Goal: Transaction & Acquisition: Book appointment/travel/reservation

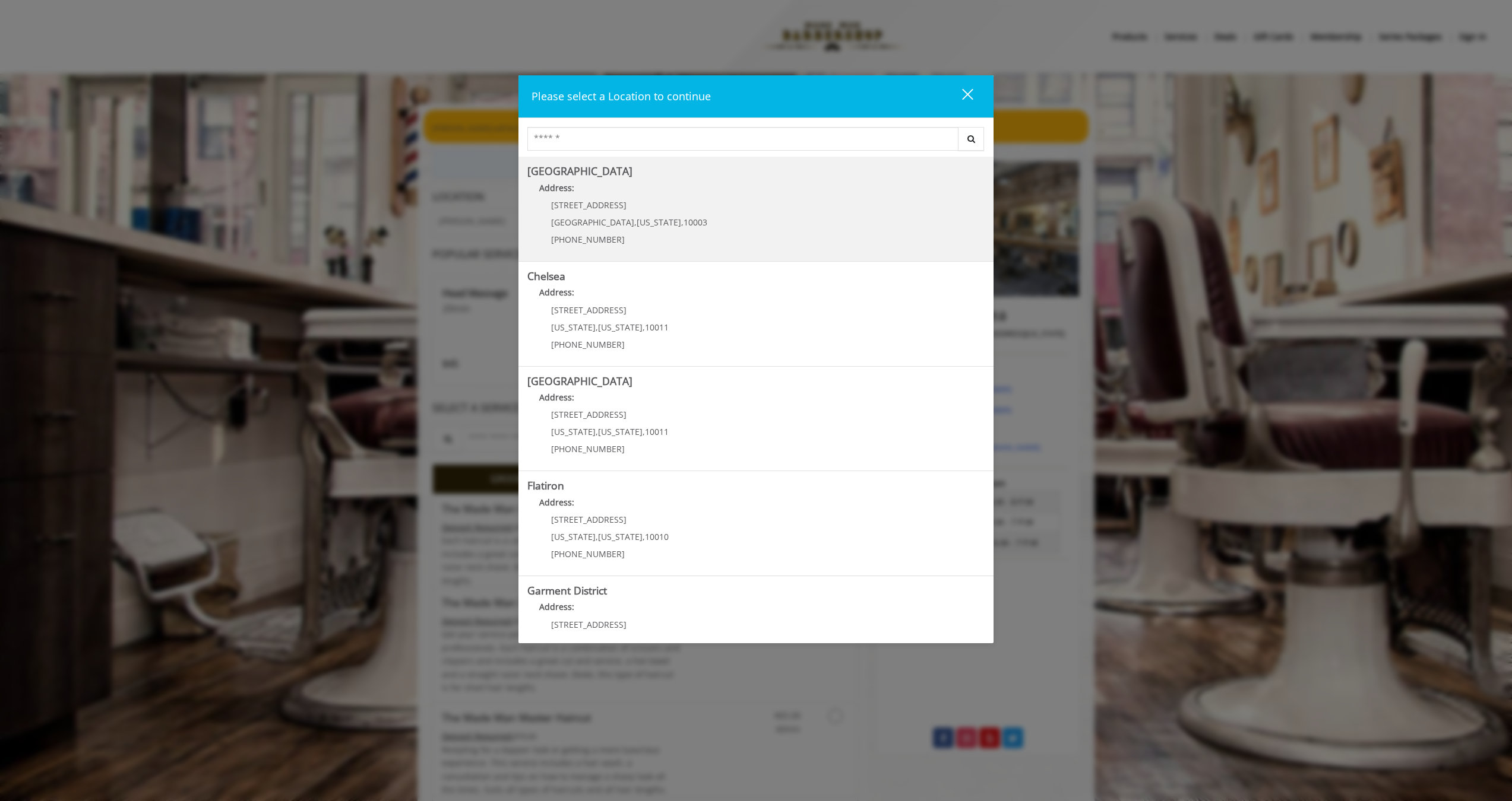
click at [801, 230] on Village "[GEOGRAPHIC_DATA] Address: [STREET_ADDRESS][US_STATE] (212) 598-1840" at bounding box center [756, 209] width 457 height 87
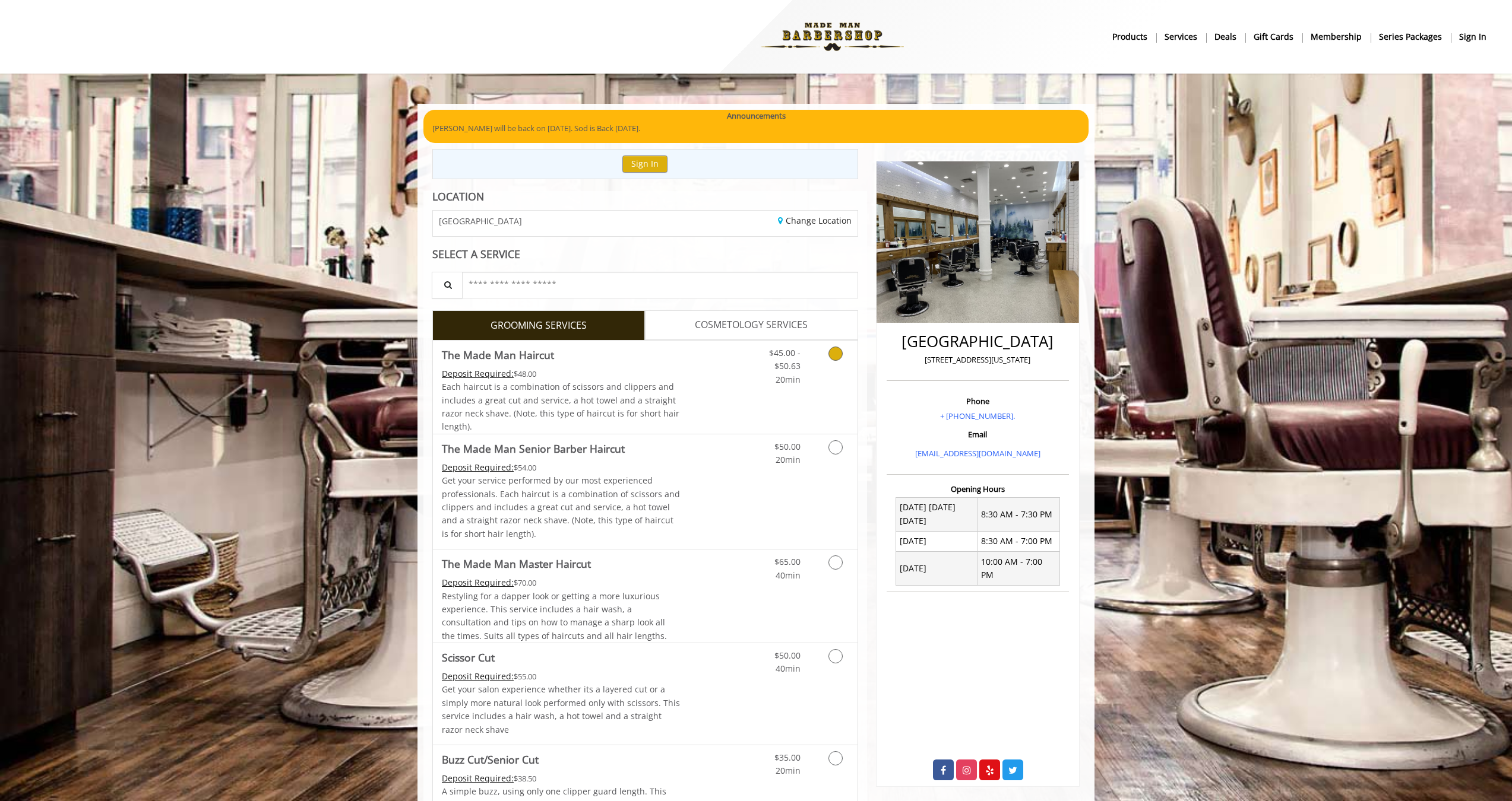
click at [835, 396] on div "$45.00 - $50.63 20min" at bounding box center [804, 387] width 106 height 93
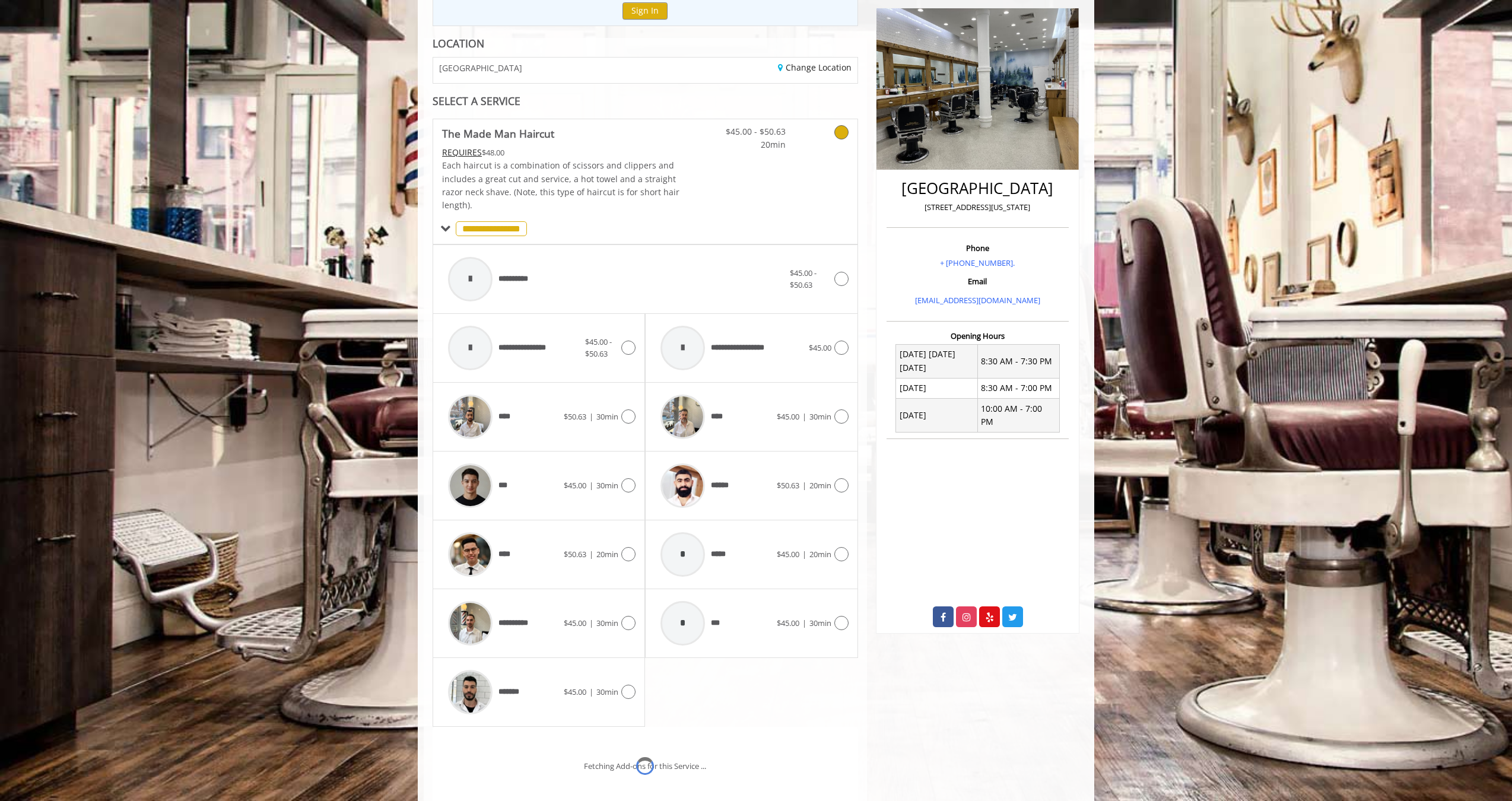
scroll to position [200, 0]
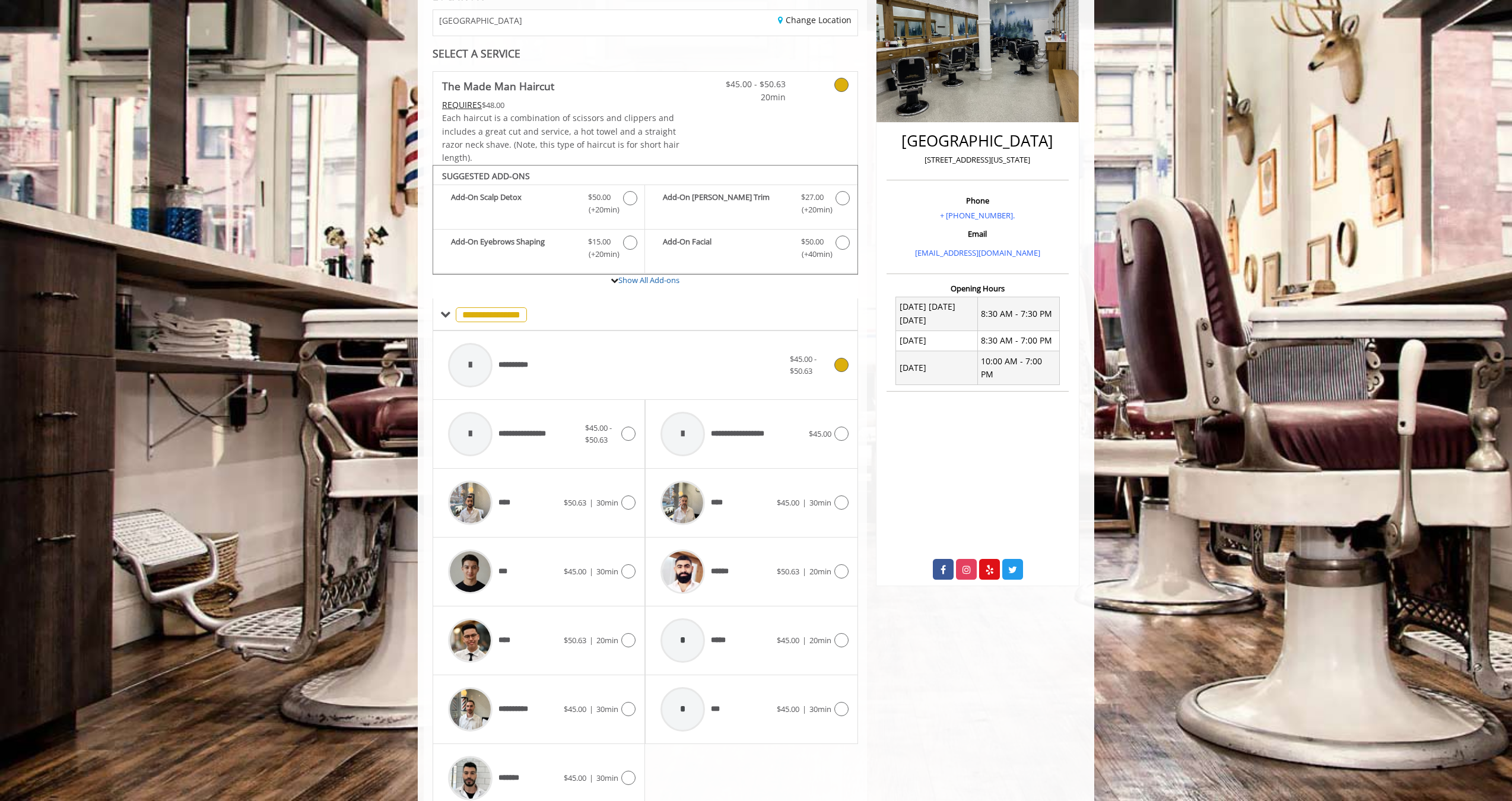
click at [543, 370] on div "**********" at bounding box center [616, 364] width 348 height 56
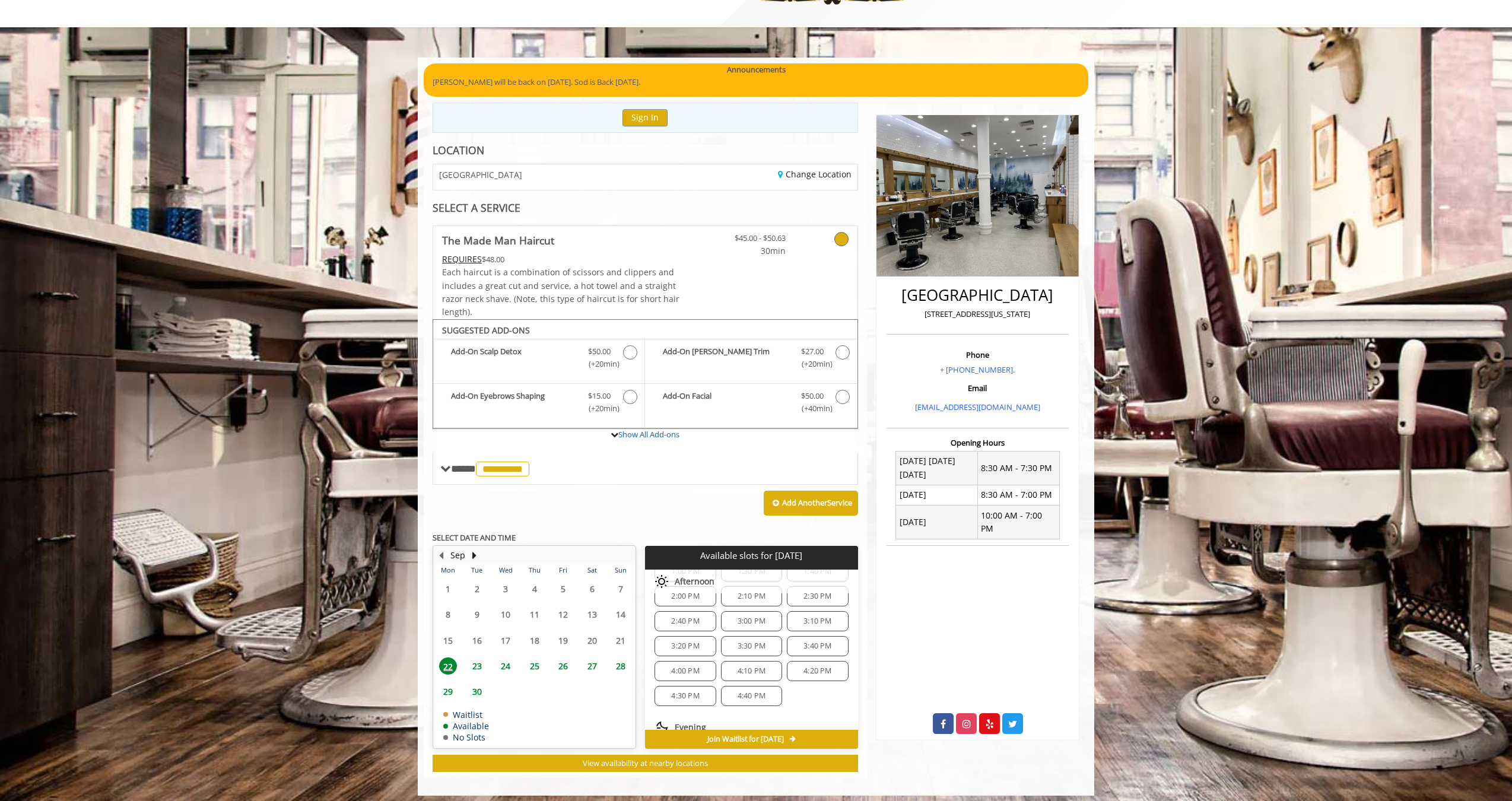
scroll to position [0, 0]
click at [688, 609] on span "1:00 PM" at bounding box center [685, 614] width 28 height 10
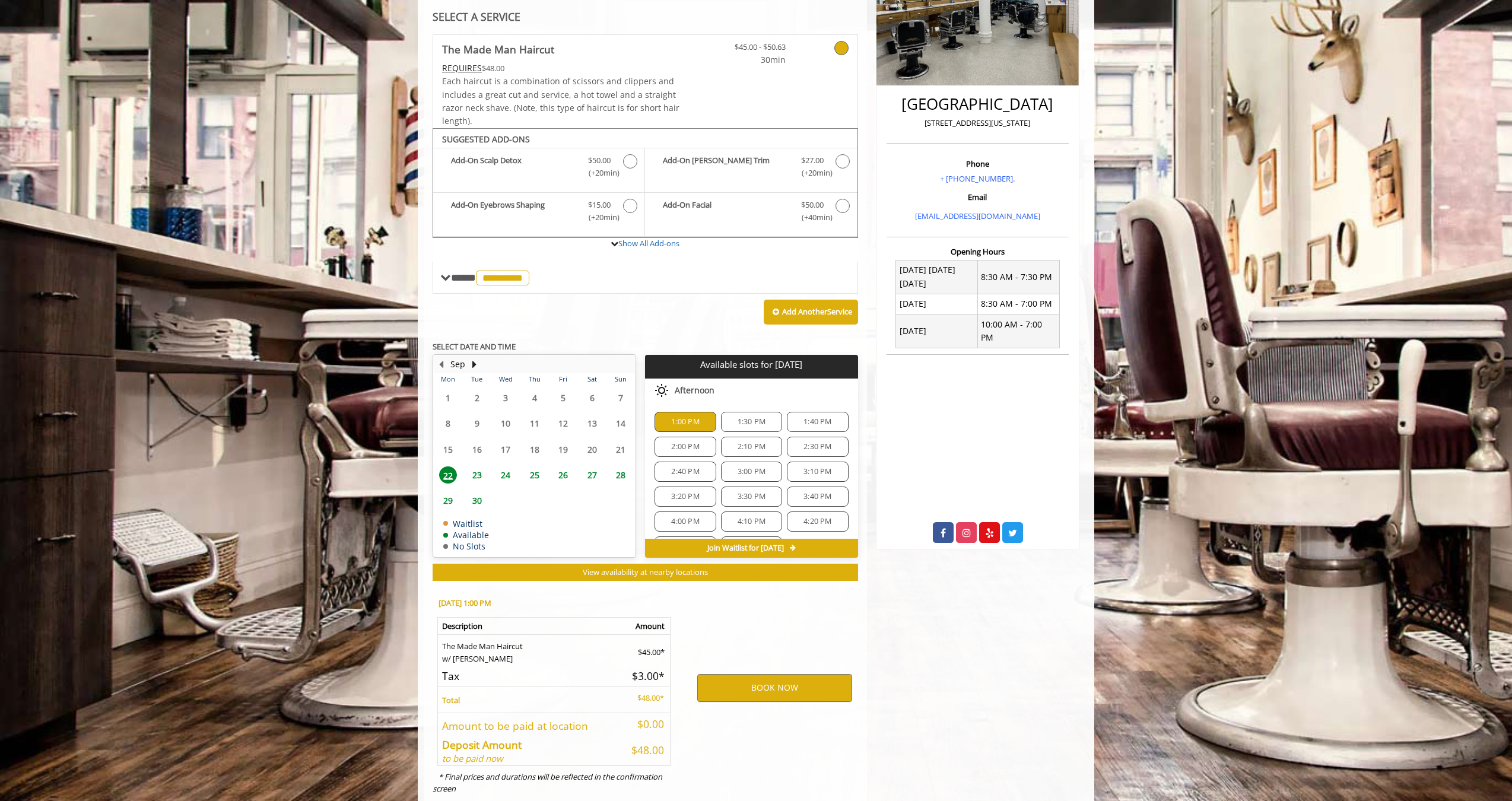
scroll to position [257, 0]
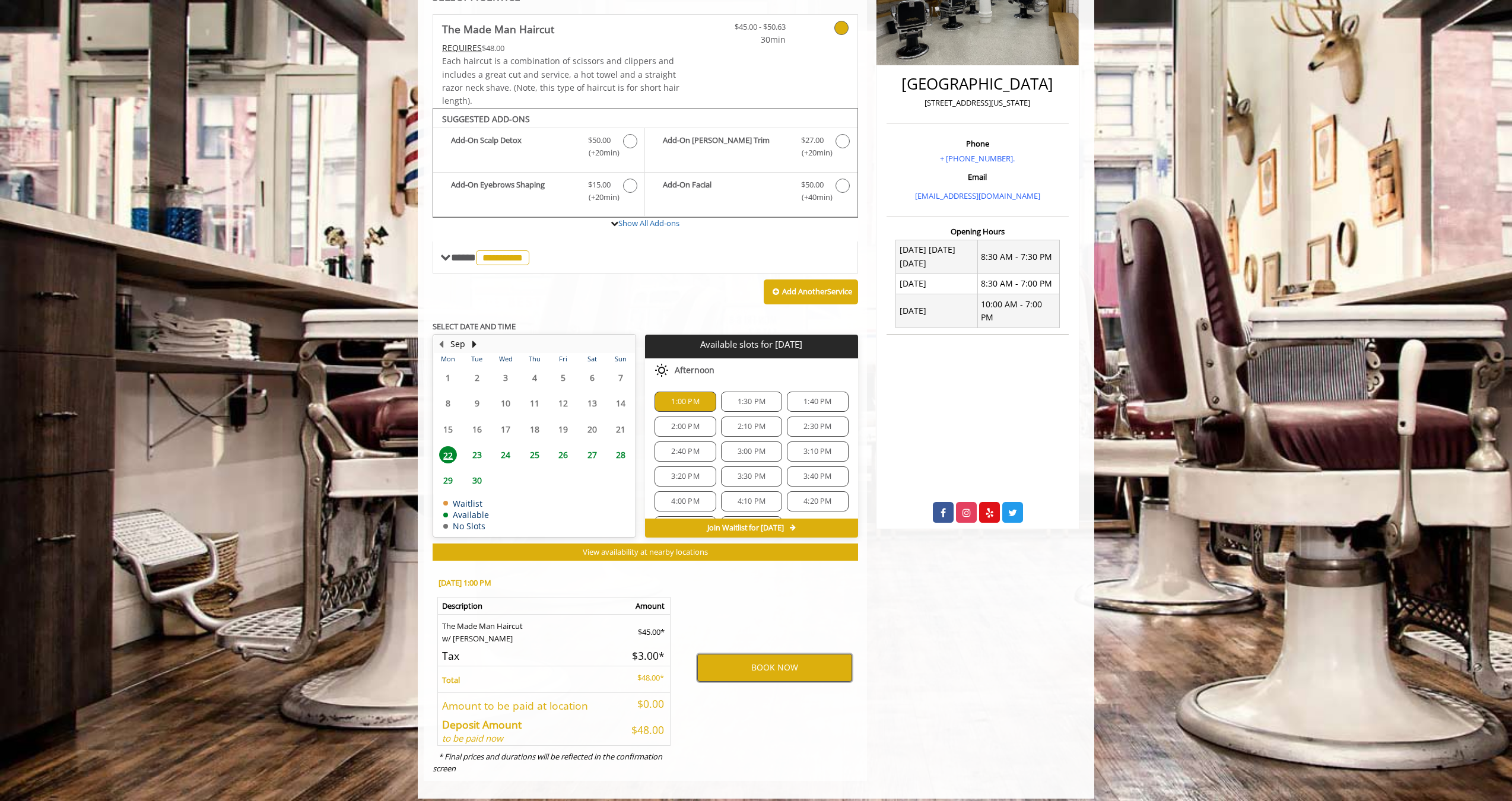
click at [770, 657] on button "BOOK NOW" at bounding box center [774, 668] width 155 height 28
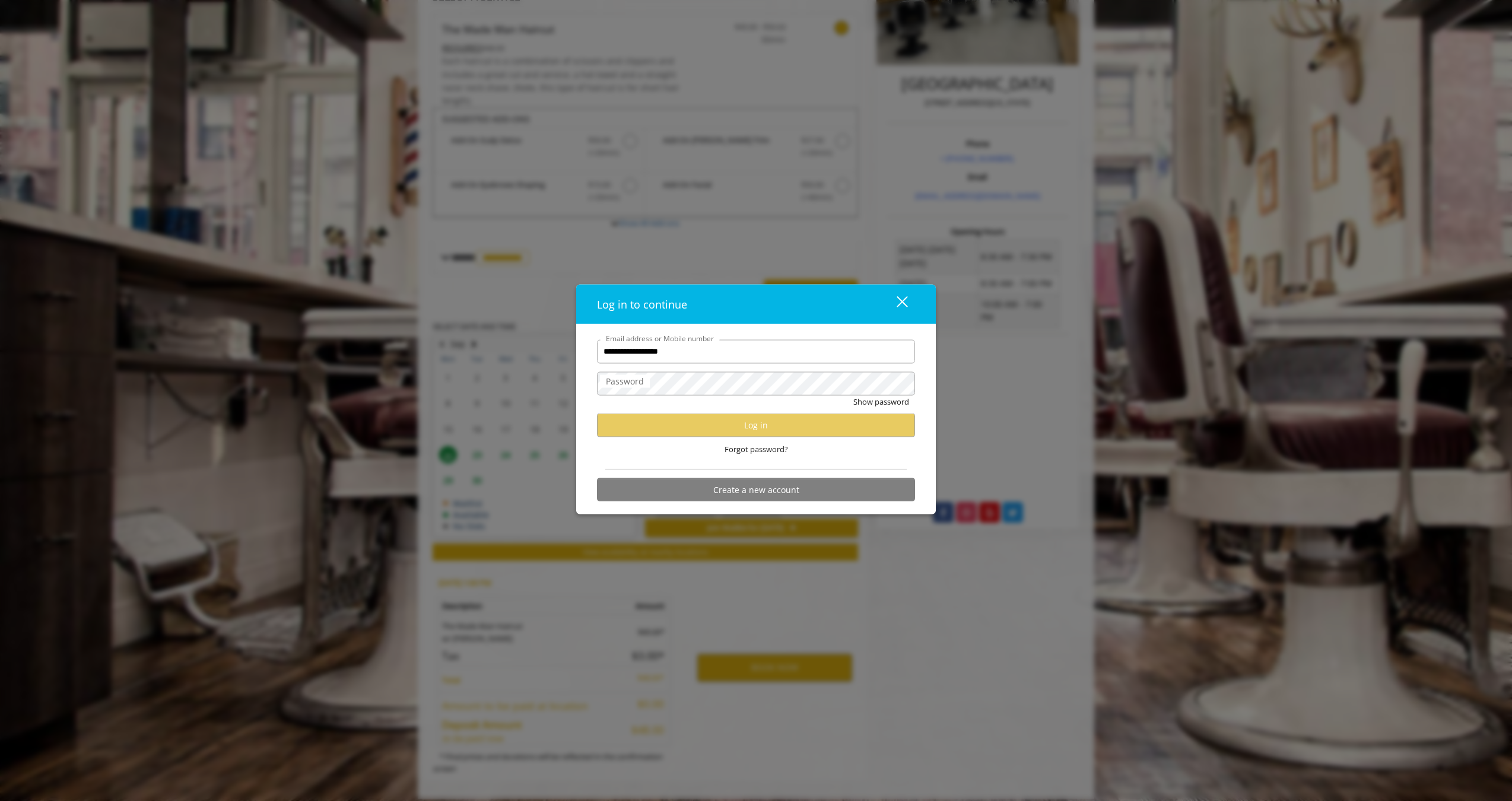
type input "**********"
click at [796, 428] on button "Log in" at bounding box center [756, 425] width 318 height 24
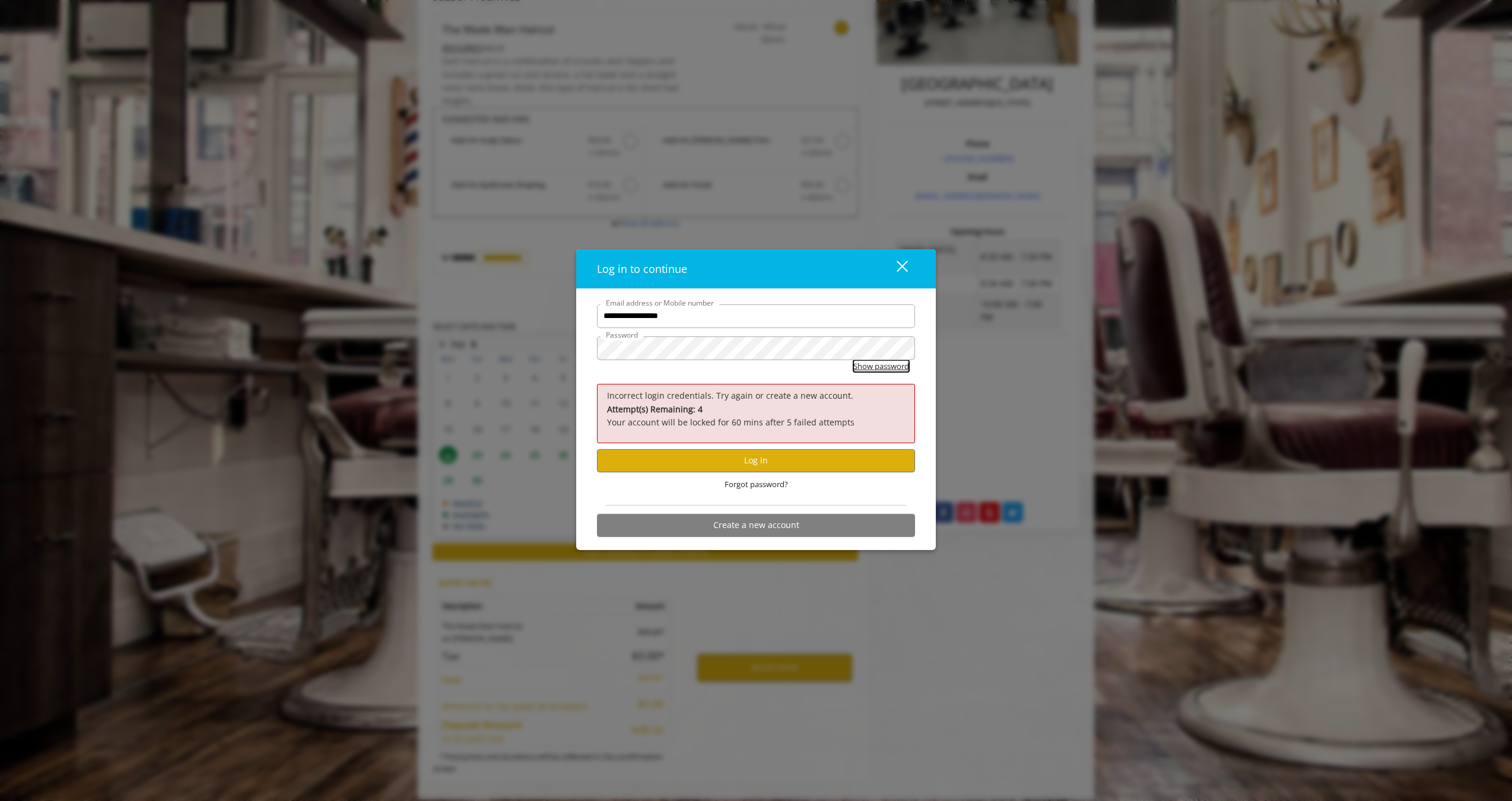
click at [858, 364] on button "Show password" at bounding box center [881, 366] width 56 height 12
click at [754, 450] on button "Log in" at bounding box center [756, 461] width 318 height 24
click at [759, 455] on button "Log in" at bounding box center [756, 461] width 318 height 24
click at [759, 460] on button "Log in" at bounding box center [756, 461] width 318 height 24
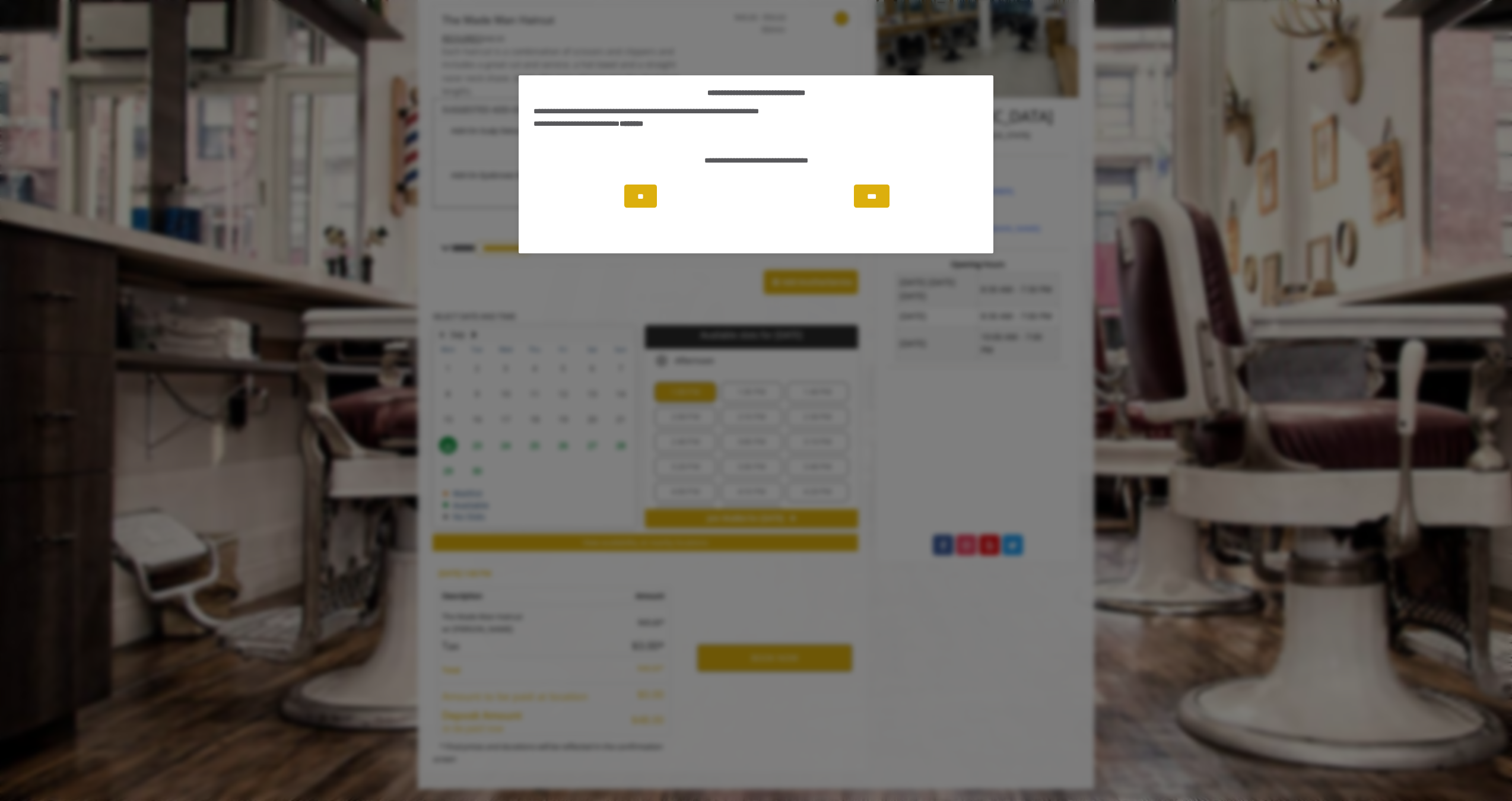
scroll to position [216, 0]
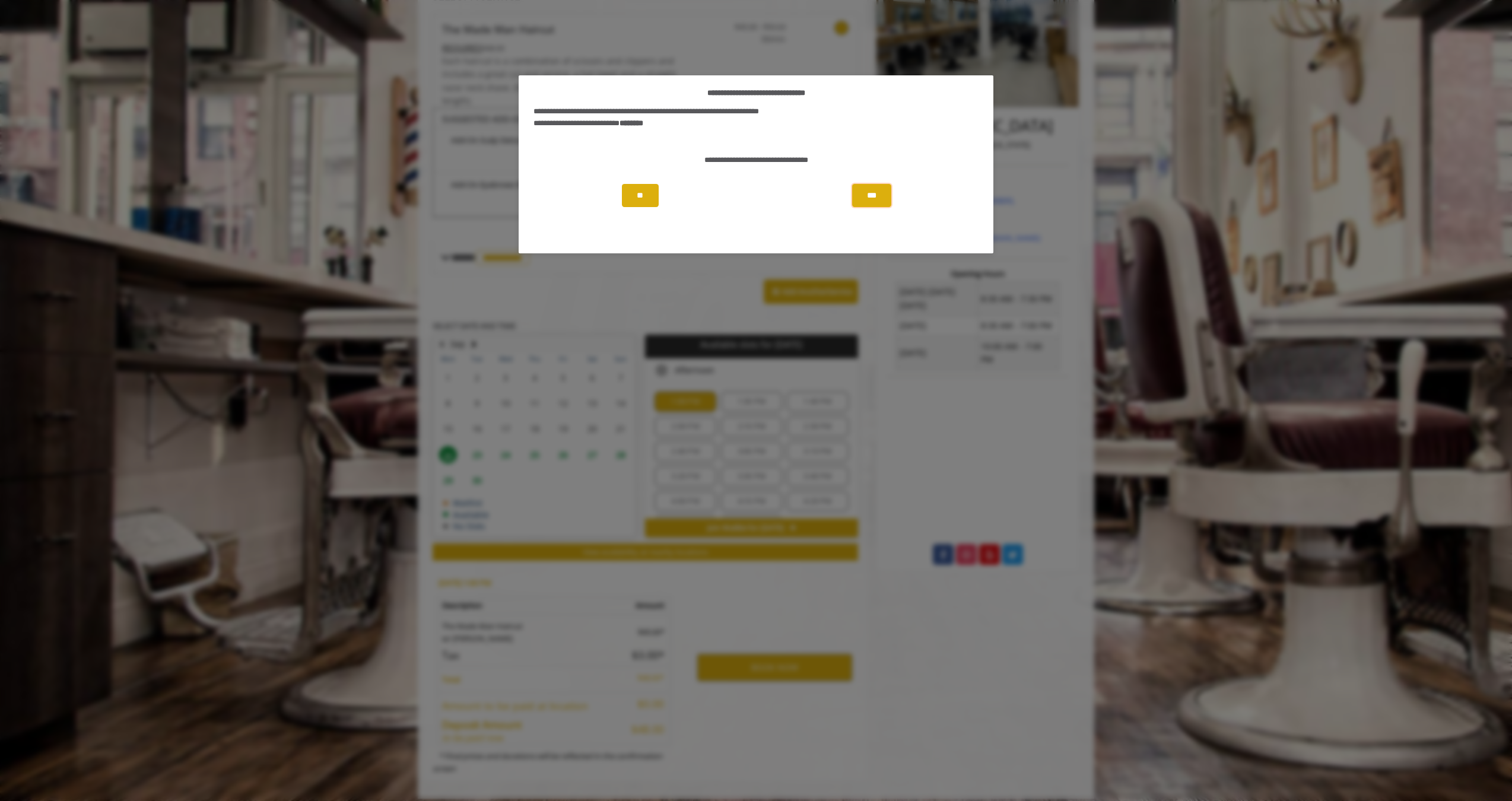
click at [877, 197] on button "***" at bounding box center [871, 196] width 39 height 24
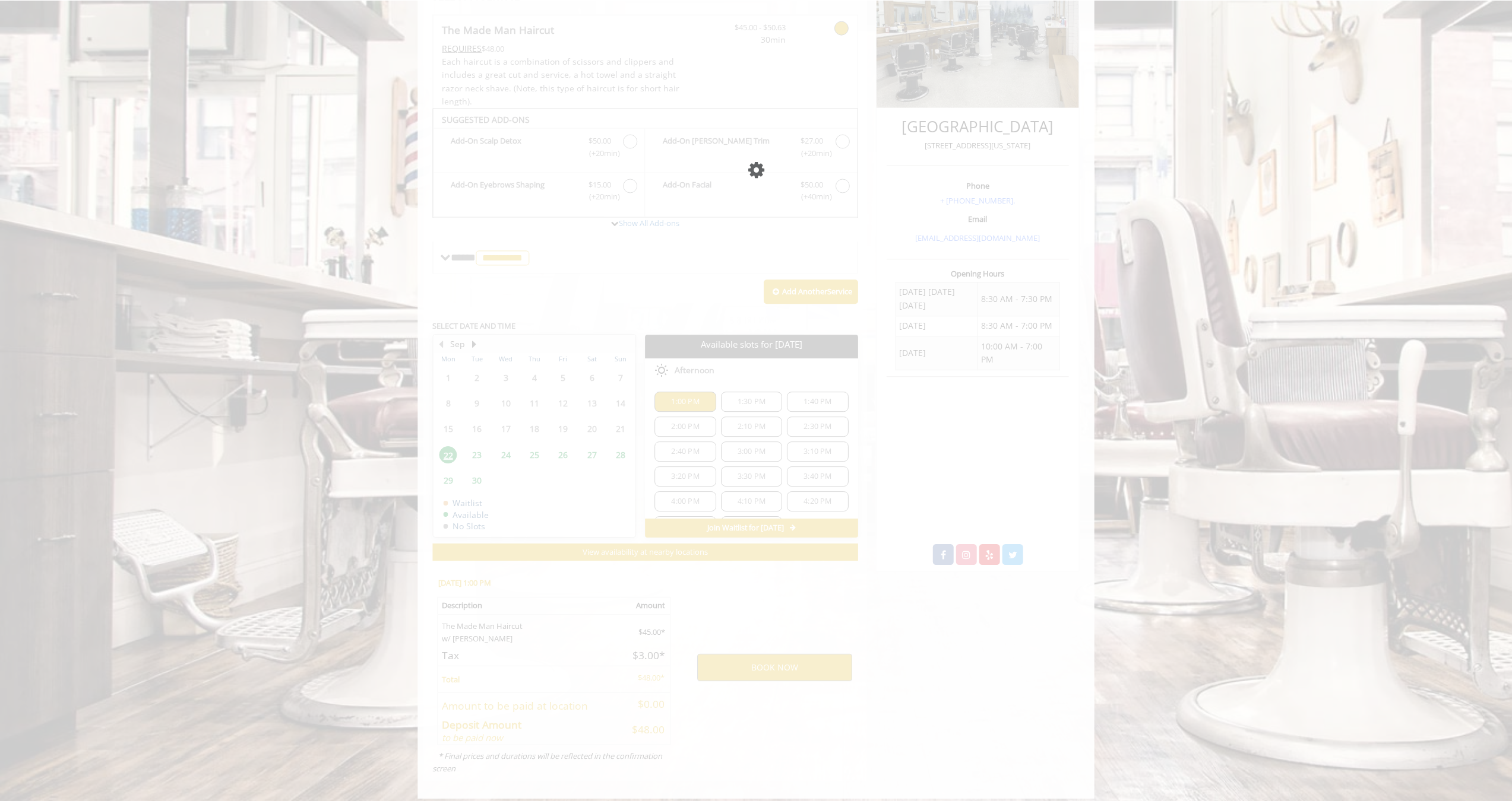
scroll to position [0, 0]
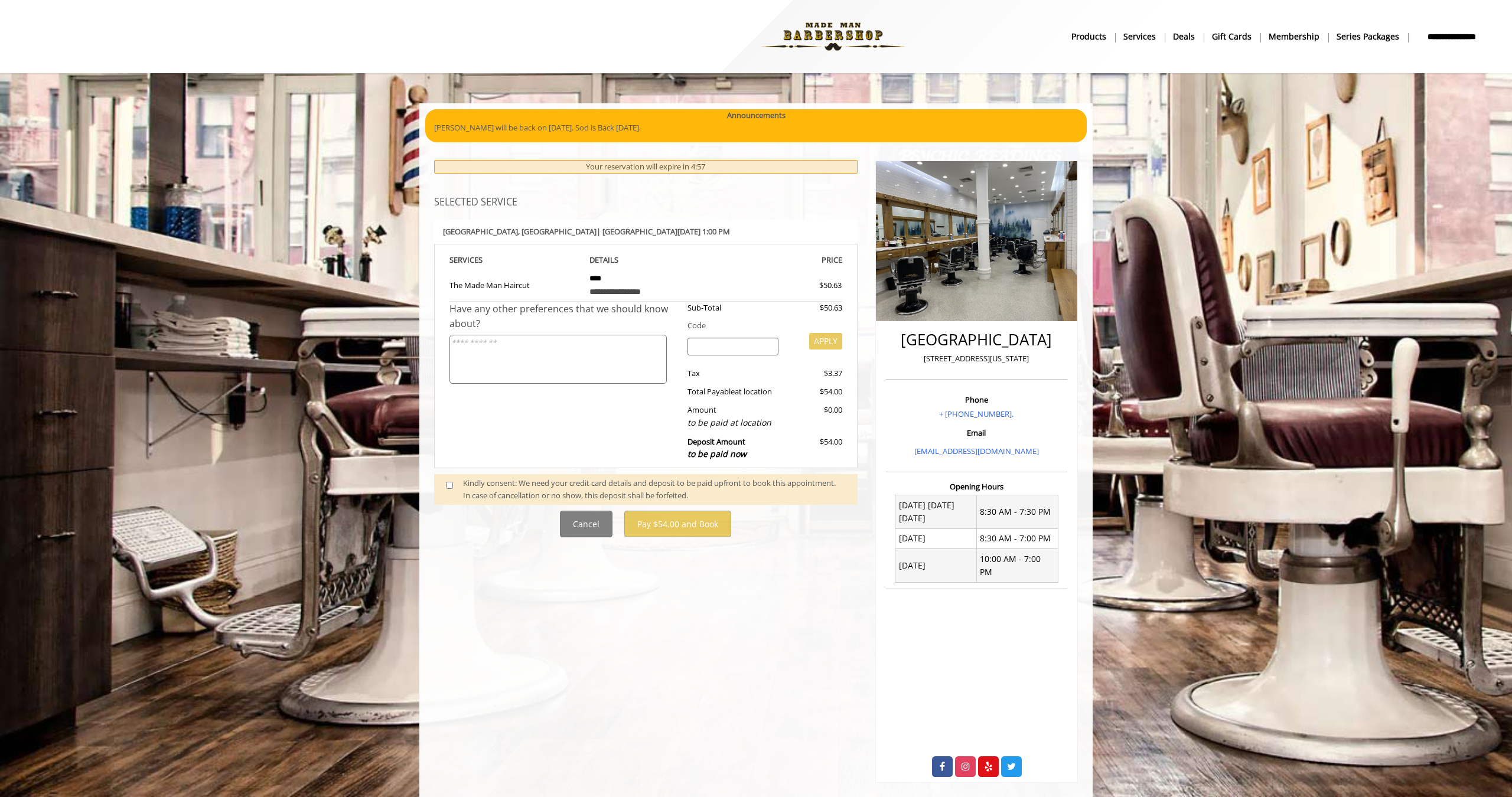
click at [456, 480] on span at bounding box center [454, 489] width 35 height 25
click at [454, 479] on span at bounding box center [454, 489] width 35 height 25
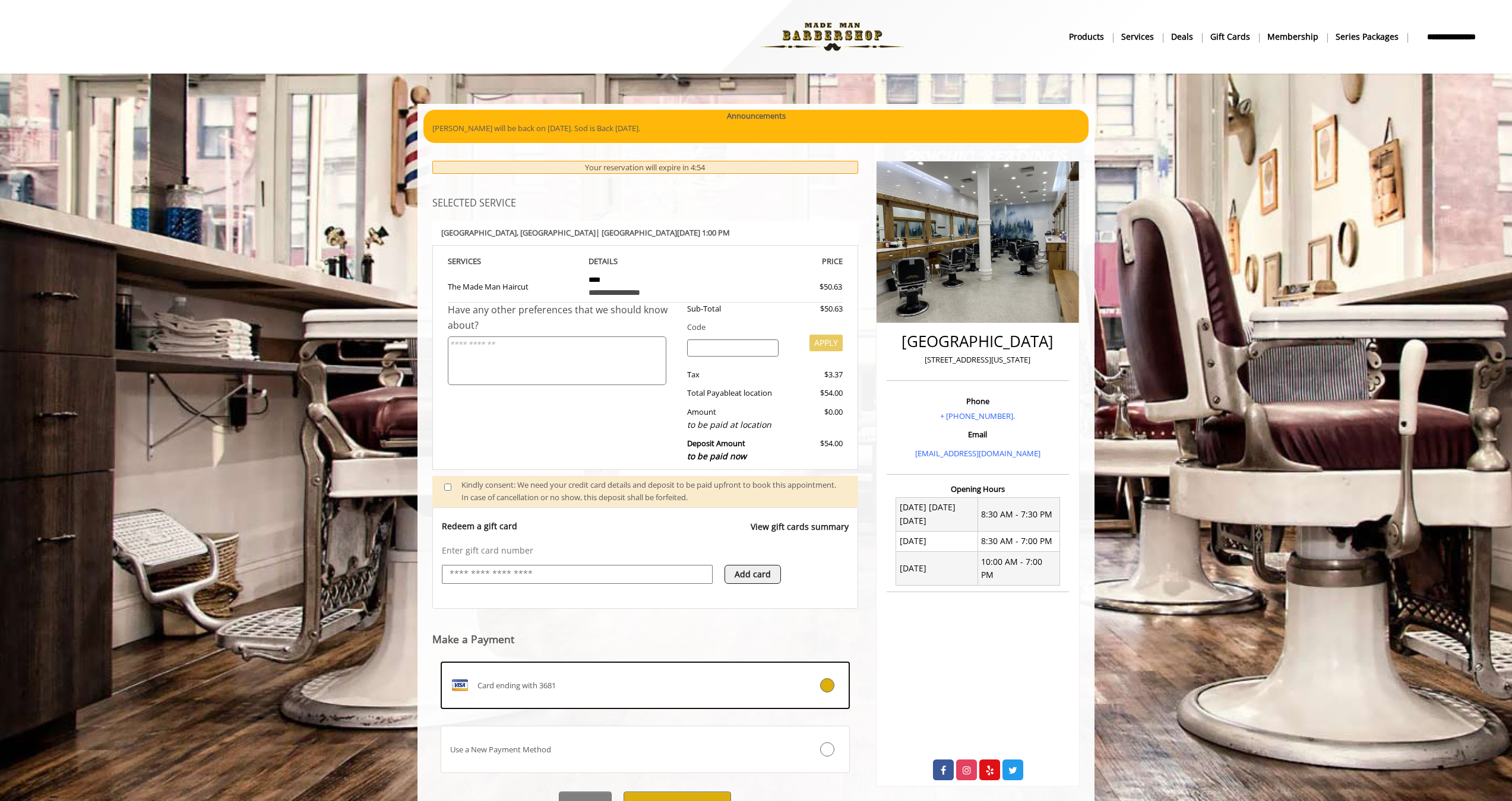
scroll to position [51, 0]
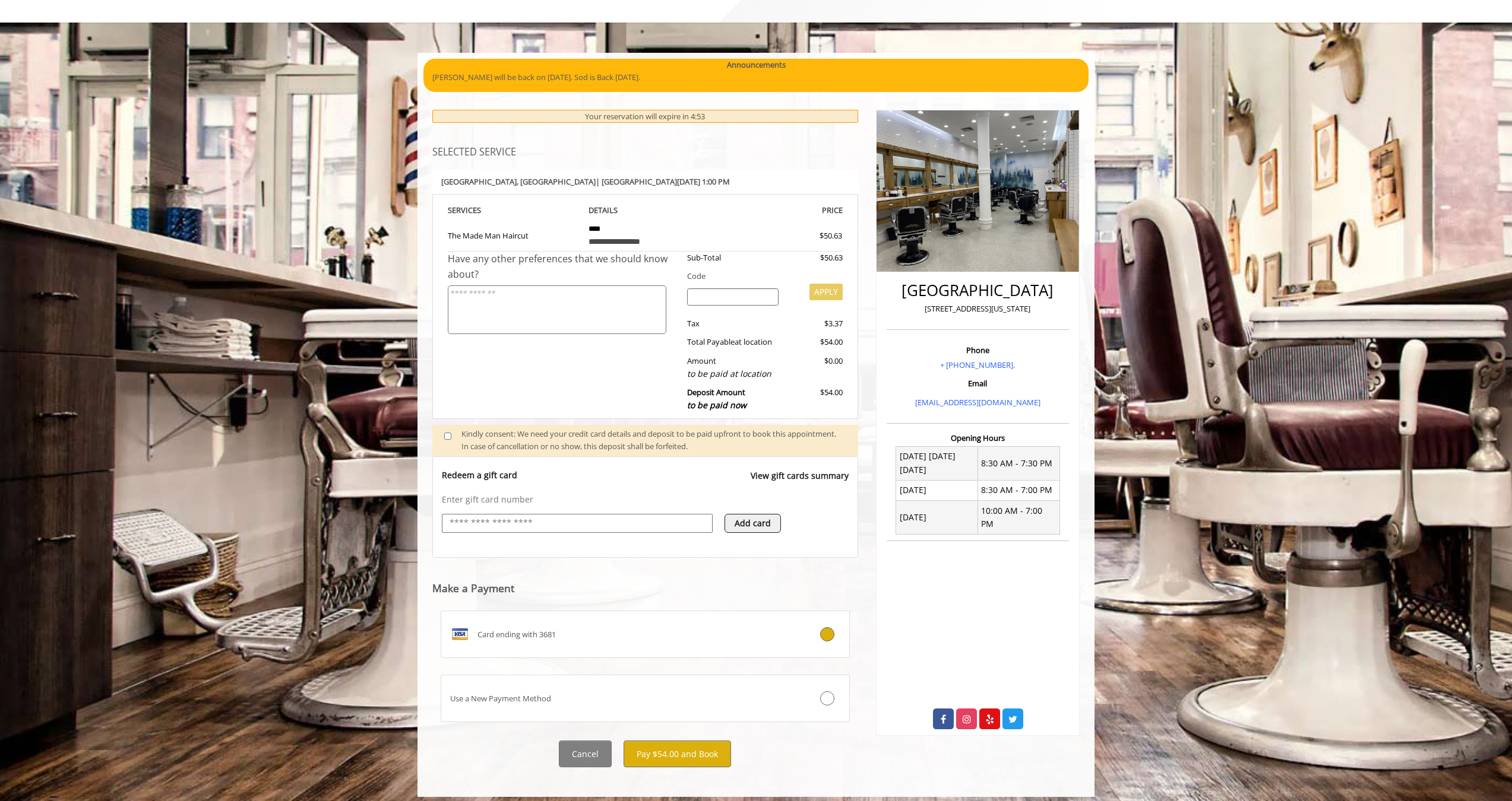
click at [719, 747] on button "Pay $54.00 and Book" at bounding box center [677, 754] width 107 height 27
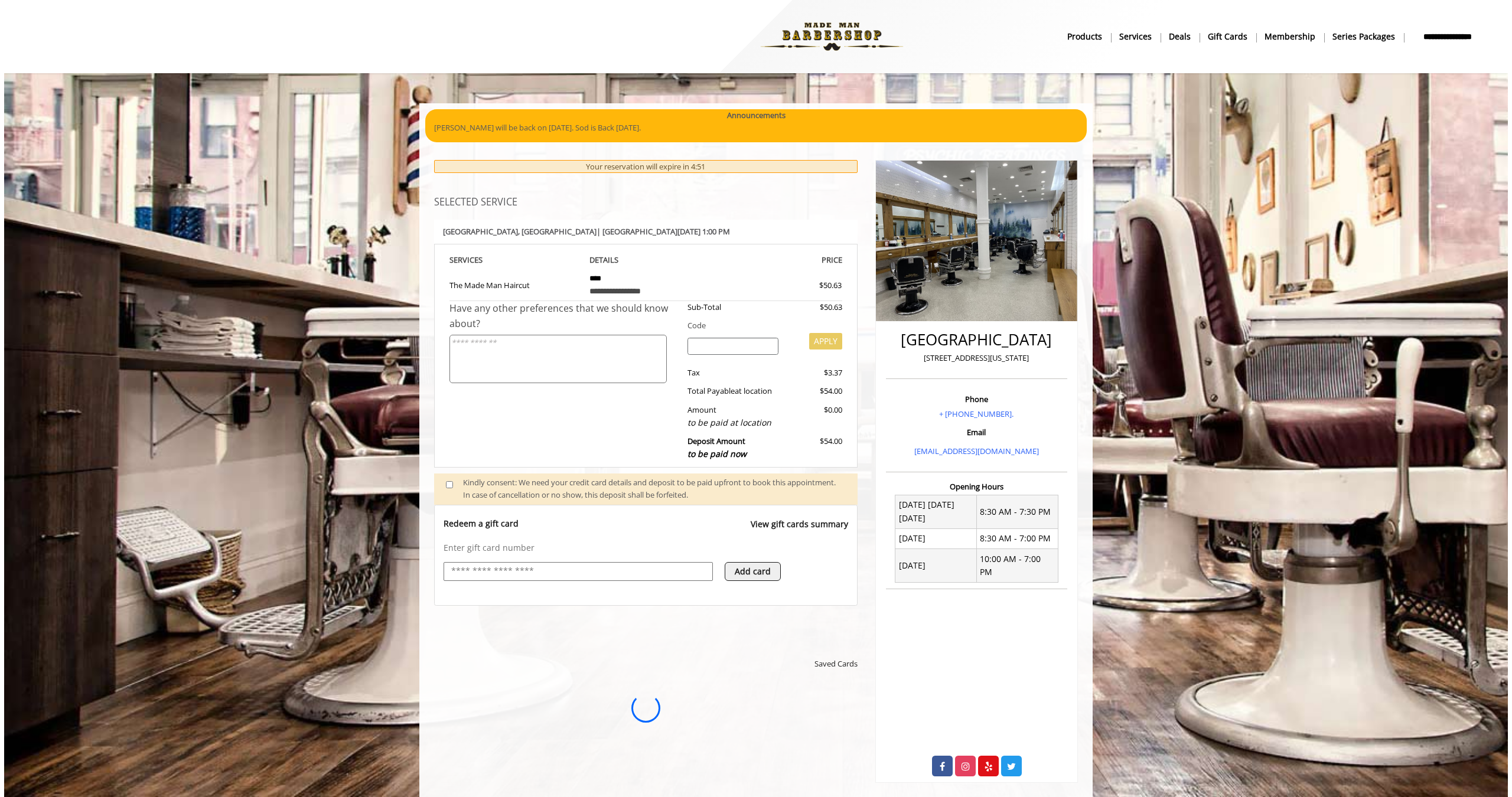
scroll to position [0, 0]
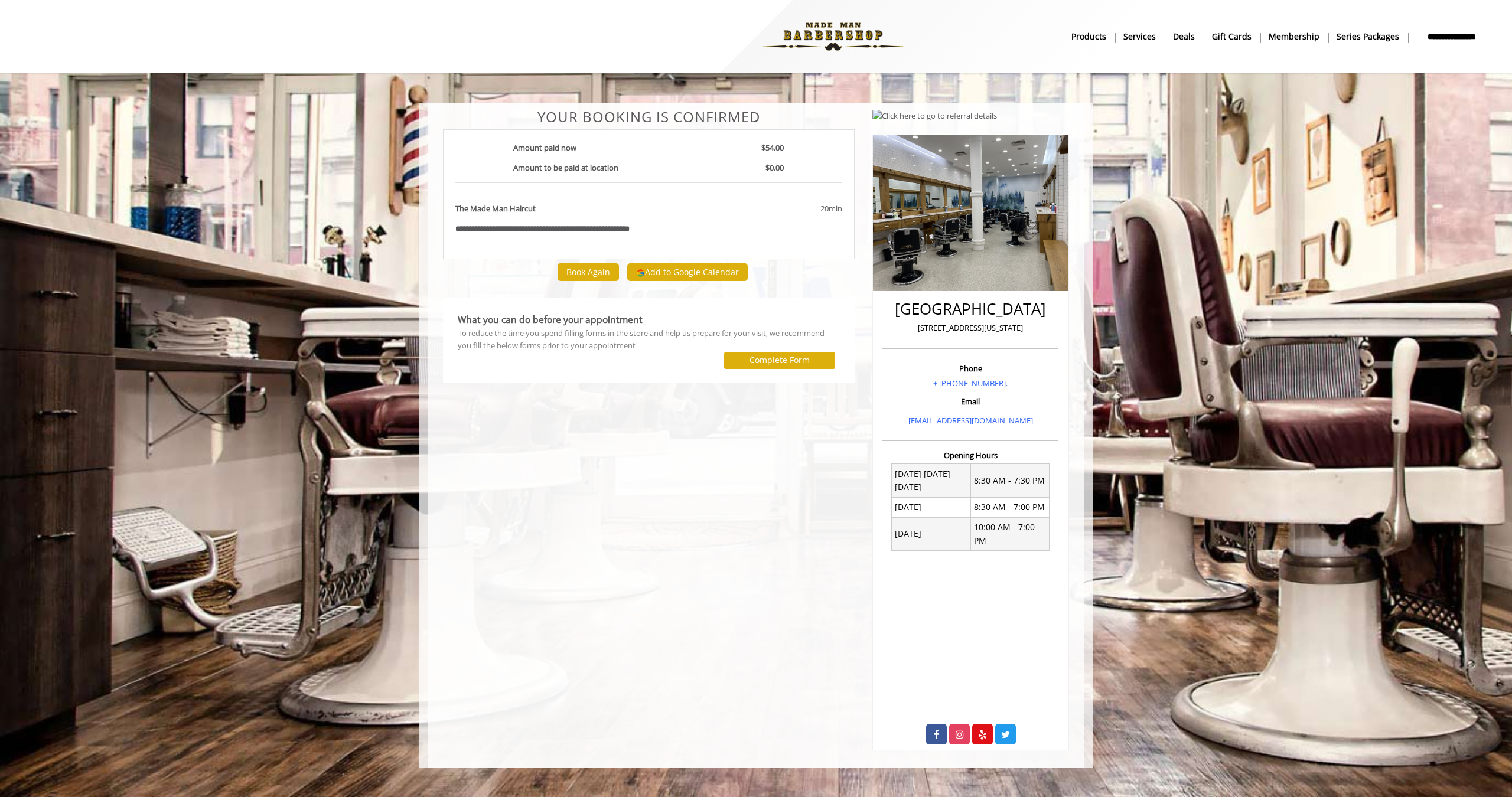
click at [831, 30] on img at bounding box center [832, 36] width 162 height 65
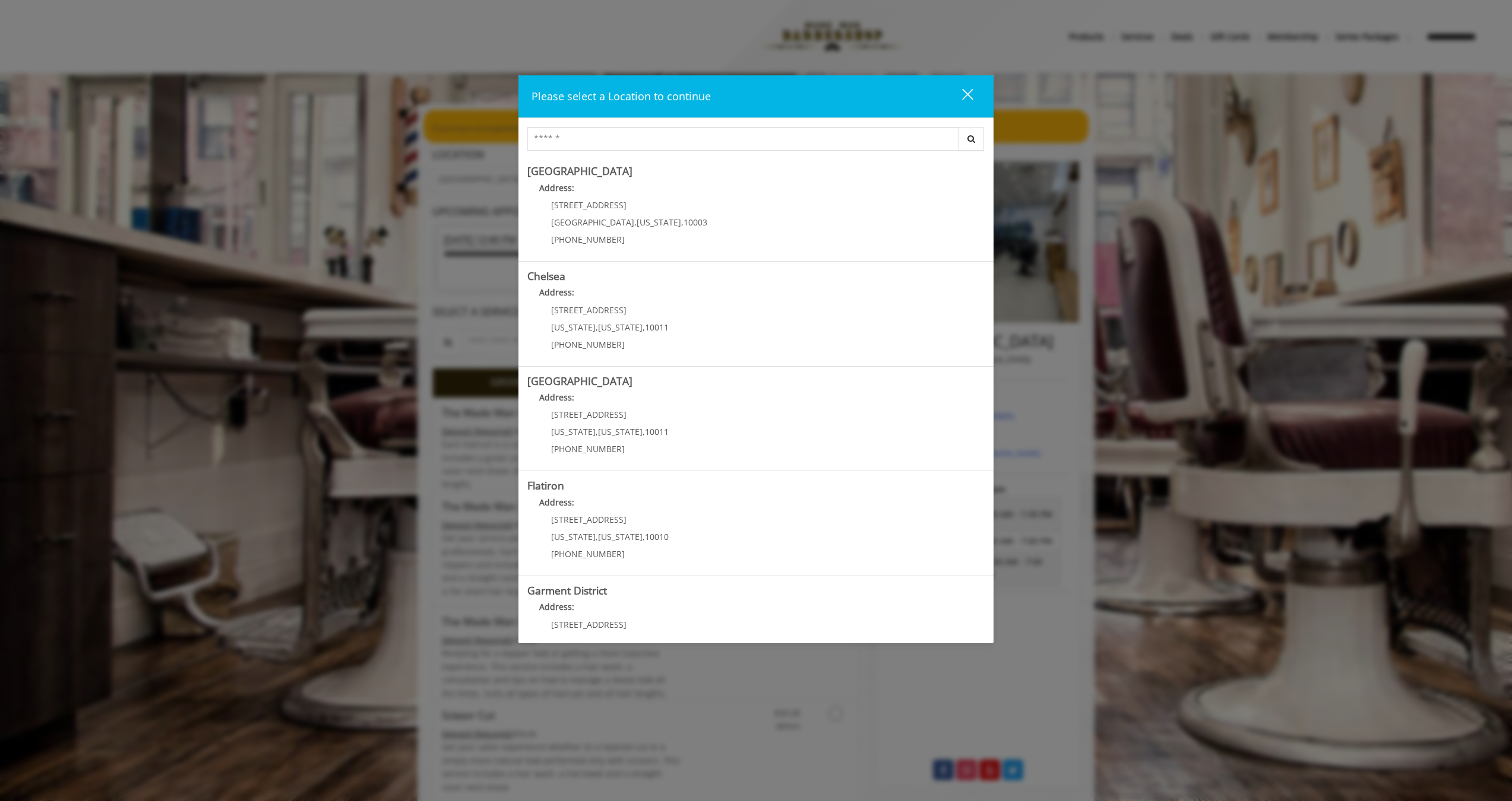
click at [970, 87] on button "close" at bounding box center [961, 97] width 41 height 24
